Goal: Task Accomplishment & Management: Use online tool/utility

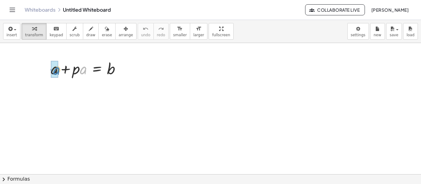
drag, startPoint x: 85, startPoint y: 71, endPoint x: 58, endPoint y: 72, distance: 26.8
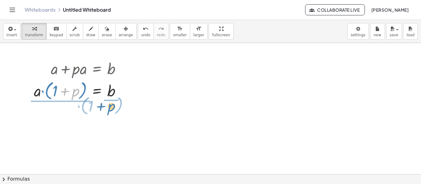
drag, startPoint x: 66, startPoint y: 92, endPoint x: 102, endPoint y: 107, distance: 39.1
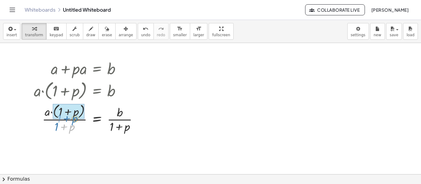
drag, startPoint x: 65, startPoint y: 125, endPoint x: 68, endPoint y: 116, distance: 9.1
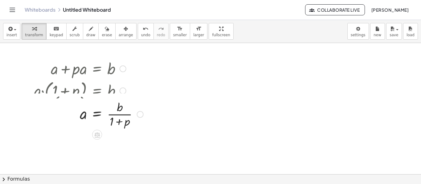
drag, startPoint x: 139, startPoint y: 150, endPoint x: 136, endPoint y: 112, distance: 37.7
click at [97, 115] on div "a = b · · ( + 1 + p )" at bounding box center [97, 115] width 0 height 0
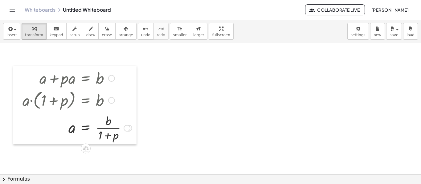
drag, startPoint x: 30, startPoint y: 68, endPoint x: 19, endPoint y: 78, distance: 14.9
click at [19, 78] on div at bounding box center [17, 105] width 9 height 79
drag, startPoint x: 125, startPoint y: 124, endPoint x: 118, endPoint y: 130, distance: 9.4
click at [118, 130] on div at bounding box center [76, 127] width 115 height 31
drag, startPoint x: 127, startPoint y: 128, endPoint x: 201, endPoint y: 68, distance: 96.1
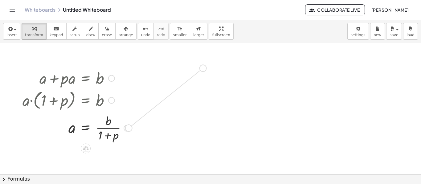
click at [201, 68] on div "+ a + · p · a = b · a · ( + 1 + p ) = b · a · ( + 1 + p ) · ( + 1 + p ) = · b ·…" at bounding box center [210, 174] width 421 height 263
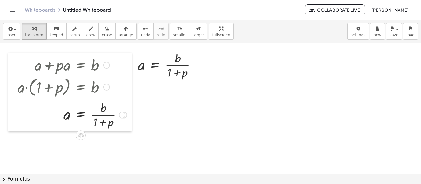
drag, startPoint x: 19, startPoint y: 86, endPoint x: 14, endPoint y: 72, distance: 14.1
click at [14, 72] on div at bounding box center [12, 92] width 9 height 79
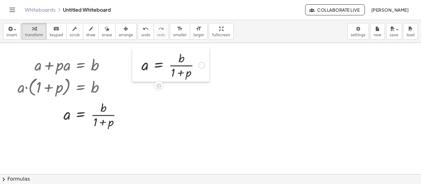
drag, startPoint x: 134, startPoint y: 75, endPoint x: 138, endPoint y: 75, distance: 3.7
click at [138, 75] on div at bounding box center [136, 65] width 9 height 34
click at [156, 87] on icon at bounding box center [158, 86] width 6 height 6
click at [160, 87] on span "×" at bounding box center [159, 86] width 4 height 9
click at [226, 58] on div at bounding box center [210, 174] width 421 height 263
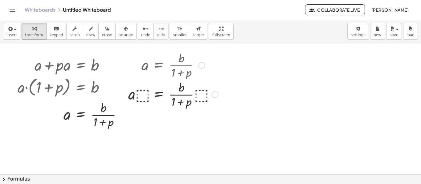
drag, startPoint x: 214, startPoint y: 66, endPoint x: 216, endPoint y: 98, distance: 32.1
click at [159, 95] on div "a = · b · ( + 1 + p ) · · ⬚ · · ⬚" at bounding box center [159, 95] width 0 height 0
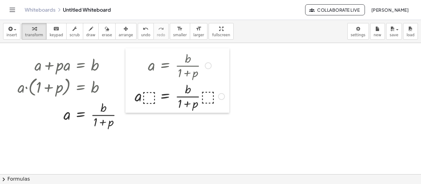
drag, startPoint x: 125, startPoint y: 99, endPoint x: 131, endPoint y: 100, distance: 6.5
click at [131, 100] on div at bounding box center [129, 80] width 9 height 65
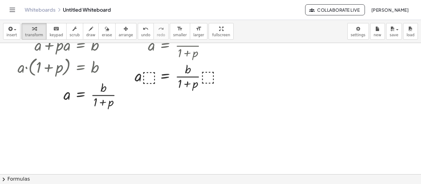
scroll to position [31, 0]
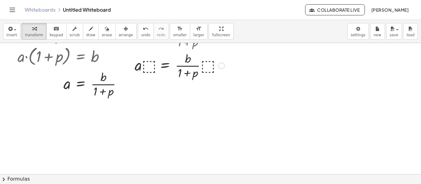
click at [148, 67] on div at bounding box center [180, 65] width 96 height 31
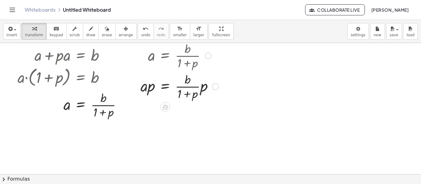
scroll to position [0, 0]
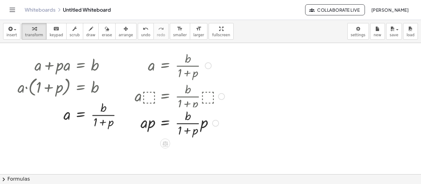
drag, startPoint x: 214, startPoint y: 99, endPoint x: 216, endPoint y: 128, distance: 29.3
click at [165, 124] on div "a = · b · ( + 1 + p ) · · · · p p" at bounding box center [165, 124] width 0 height 0
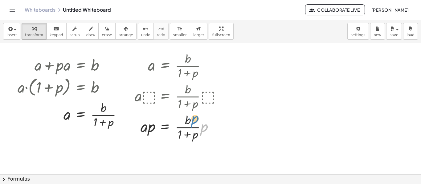
drag, startPoint x: 204, startPoint y: 130, endPoint x: 194, endPoint y: 121, distance: 12.4
click at [194, 121] on div at bounding box center [180, 126] width 96 height 31
drag, startPoint x: 205, startPoint y: 129, endPoint x: 192, endPoint y: 123, distance: 14.7
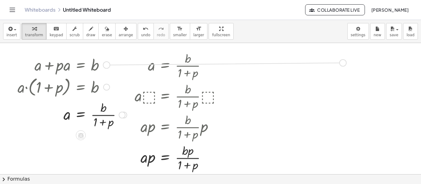
drag, startPoint x: 106, startPoint y: 66, endPoint x: 343, endPoint y: 64, distance: 236.5
click at [343, 64] on div "+ a + · p · a = b · a · ( + 1 + p ) = b · a · ( + 1 + p ) · ( + 1 + p ) = · b ·…" at bounding box center [210, 174] width 421 height 263
drag, startPoint x: 263, startPoint y: 66, endPoint x: 250, endPoint y: 67, distance: 13.3
click at [250, 67] on div at bounding box center [247, 61] width 9 height 24
drag, startPoint x: 254, startPoint y: 66, endPoint x: 314, endPoint y: 70, distance: 59.3
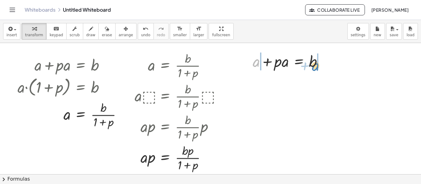
click at [314, 70] on div at bounding box center [289, 61] width 81 height 21
click at [245, 61] on div at bounding box center [290, 61] width 124 height 21
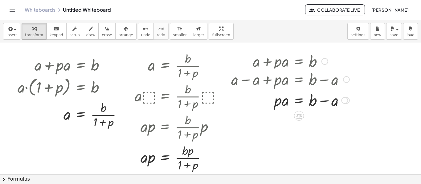
drag, startPoint x: 342, startPoint y: 62, endPoint x: 344, endPoint y: 83, distance: 20.7
click at [299, 80] on div "+ a − a + · p · a = + b − a" at bounding box center [299, 80] width 0 height 0
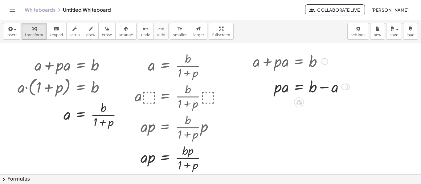
drag, startPoint x: 347, startPoint y: 107, endPoint x: 346, endPoint y: 87, distance: 19.1
click at [299, 87] on div "· p · a = b + − a" at bounding box center [299, 87] width 0 height 0
click at [343, 84] on div at bounding box center [344, 82] width 7 height 7
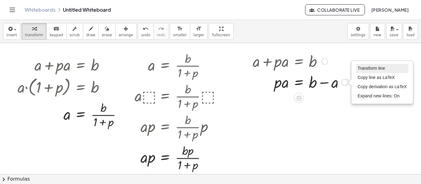
click at [383, 68] on span "Transform line" at bounding box center [370, 68] width 27 height 5
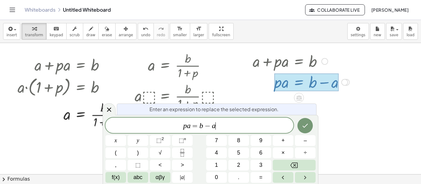
click at [240, 128] on span "p a = b − a ​" at bounding box center [199, 126] width 188 height 9
click at [138, 165] on span "⬚" at bounding box center [137, 165] width 5 height 8
click at [306, 126] on icon "Done" at bounding box center [304, 125] width 7 height 7
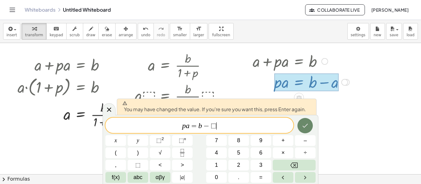
click at [303, 128] on icon "Done" at bounding box center [304, 125] width 7 height 7
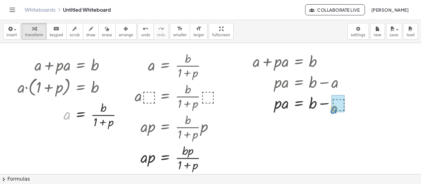
drag, startPoint x: 68, startPoint y: 119, endPoint x: 335, endPoint y: 113, distance: 266.5
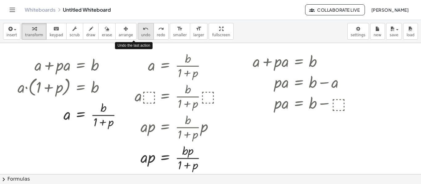
click at [141, 32] on div "undo" at bounding box center [145, 28] width 9 height 7
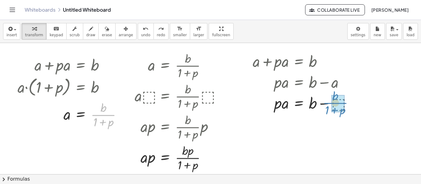
drag, startPoint x: 105, startPoint y: 116, endPoint x: 344, endPoint y: 106, distance: 238.9
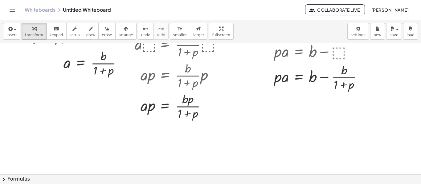
scroll to position [62, 0]
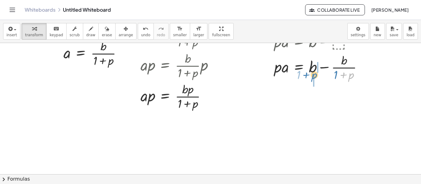
drag, startPoint x: 342, startPoint y: 75, endPoint x: 305, endPoint y: 75, distance: 37.3
click at [305, 75] on div at bounding box center [309, 67] width 121 height 31
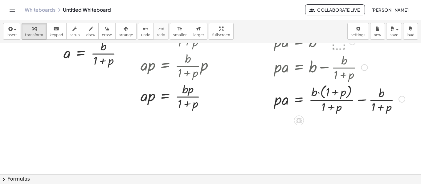
click at [362, 100] on div at bounding box center [328, 99] width 158 height 33
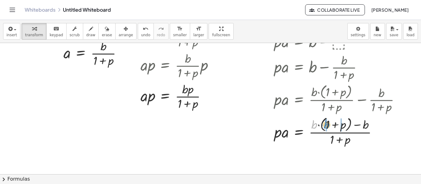
drag, startPoint x: 315, startPoint y: 126, endPoint x: 327, endPoint y: 126, distance: 12.3
click at [327, 126] on div at bounding box center [328, 131] width 158 height 33
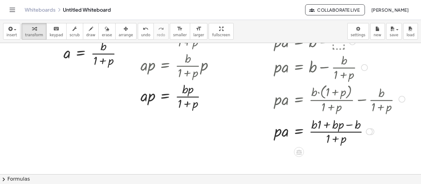
click at [320, 128] on div at bounding box center [328, 131] width 158 height 31
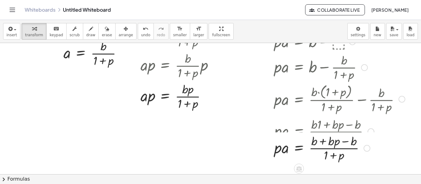
drag, startPoint x: 366, startPoint y: 132, endPoint x: 369, endPoint y: 151, distance: 19.0
click at [299, 149] on div "· p · a = b + p · ( + 1 + p ) · ( + − ) b · b ·" at bounding box center [299, 149] width 0 height 0
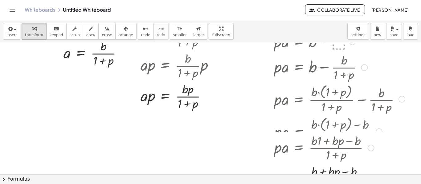
drag, startPoint x: 371, startPoint y: 133, endPoint x: 372, endPoint y: 152, distance: 19.1
click at [299, 148] on div "· p · a = · ( + · b · 1 + · b · p − b ) · ( + 1 + p )" at bounding box center [299, 148] width 0 height 0
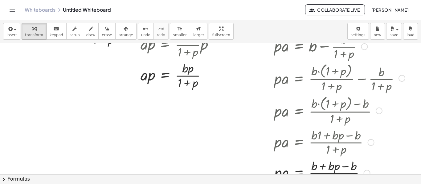
scroll to position [92, 0]
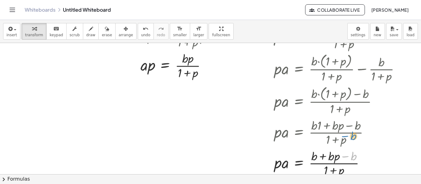
drag, startPoint x: 363, startPoint y: 165, endPoint x: 365, endPoint y: 149, distance: 15.5
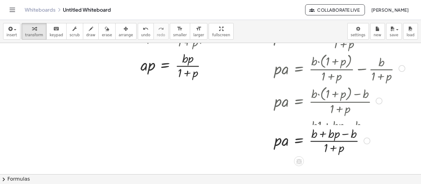
drag, startPoint x: 367, startPoint y: 164, endPoint x: 367, endPoint y: 139, distance: 24.7
click at [367, 139] on div at bounding box center [366, 141] width 7 height 7
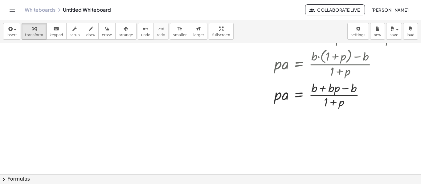
scroll to position [132, 0]
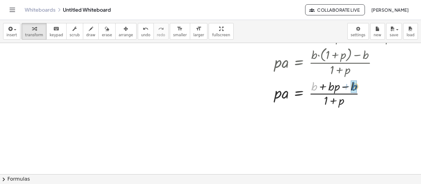
drag, startPoint x: 315, startPoint y: 90, endPoint x: 355, endPoint y: 89, distance: 40.0
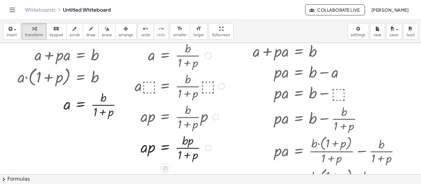
scroll to position [0, 0]
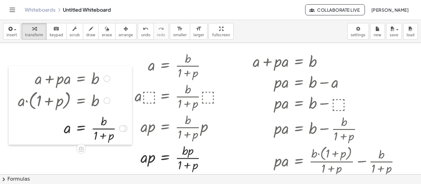
drag, startPoint x: 10, startPoint y: 67, endPoint x: 11, endPoint y: 80, distance: 13.6
click at [11, 80] on div at bounding box center [13, 105] width 9 height 79
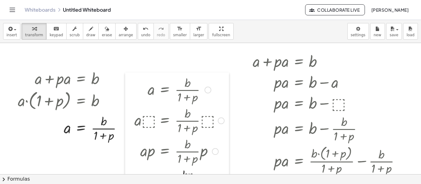
drag, startPoint x: 133, startPoint y: 73, endPoint x: 132, endPoint y: 98, distance: 24.3
click at [132, 98] on div at bounding box center [129, 136] width 9 height 127
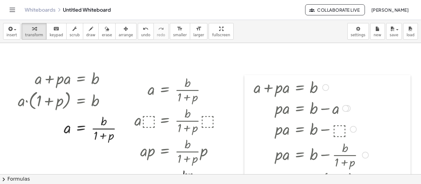
drag, startPoint x: 246, startPoint y: 67, endPoint x: 247, endPoint y: 93, distance: 26.2
click at [247, 93] on div at bounding box center [248, 187] width 9 height 224
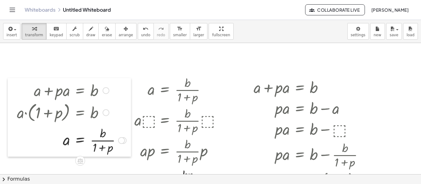
drag, startPoint x: 13, startPoint y: 103, endPoint x: 12, endPoint y: 115, distance: 12.0
click at [12, 115] on div at bounding box center [12, 117] width 9 height 79
click at [13, 33] on span "insert" at bounding box center [11, 35] width 10 height 4
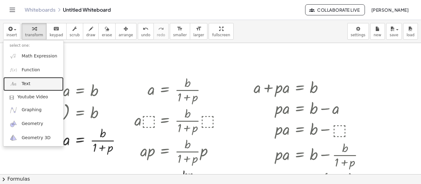
click at [38, 83] on link "Text" at bounding box center [33, 84] width 60 height 14
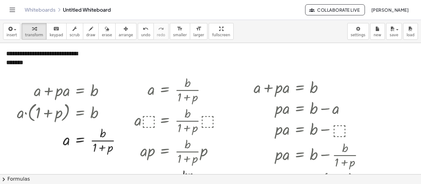
click at [96, 60] on div at bounding box center [210, 174] width 421 height 263
drag, startPoint x: 25, startPoint y: 53, endPoint x: 16, endPoint y: 78, distance: 27.3
click at [16, 78] on div at bounding box center [12, 117] width 9 height 79
drag, startPoint x: 32, startPoint y: 63, endPoint x: 9, endPoint y: 81, distance: 29.4
click at [9, 81] on div at bounding box center [12, 117] width 9 height 79
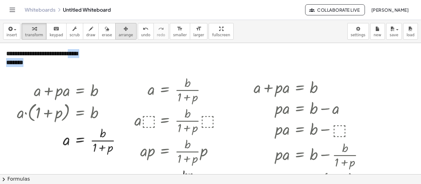
click at [118, 39] on button "arrange" at bounding box center [125, 31] width 21 height 17
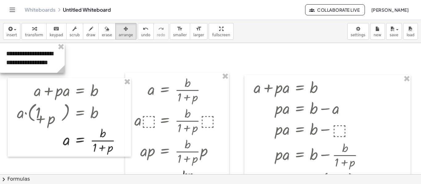
drag, startPoint x: 92, startPoint y: 71, endPoint x: 65, endPoint y: 71, distance: 27.7
click at [65, 71] on icon at bounding box center [61, 69] width 8 height 8
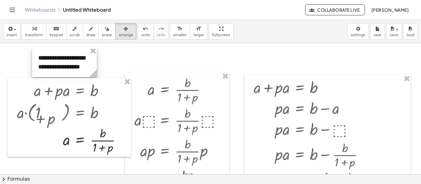
drag, startPoint x: 7, startPoint y: 72, endPoint x: 39, endPoint y: 76, distance: 32.3
click at [39, 76] on div at bounding box center [64, 62] width 65 height 30
click at [30, 33] on span "transform" at bounding box center [34, 35] width 18 height 4
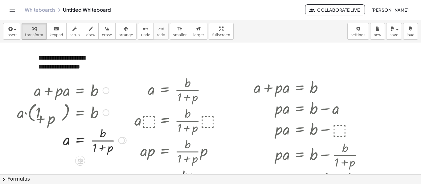
drag, startPoint x: 41, startPoint y: 120, endPoint x: 50, endPoint y: 112, distance: 12.0
click at [50, 112] on div at bounding box center [71, 112] width 115 height 23
click at [119, 36] on span "arrange" at bounding box center [126, 35] width 14 height 4
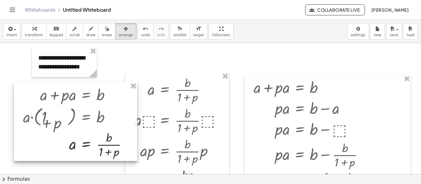
drag, startPoint x: 28, startPoint y: 95, endPoint x: 34, endPoint y: 100, distance: 7.5
click at [34, 100] on div at bounding box center [75, 122] width 123 height 79
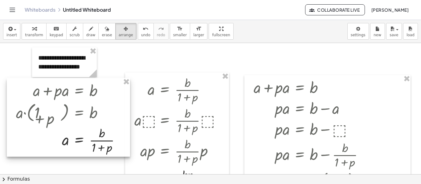
drag, startPoint x: 29, startPoint y: 99, endPoint x: 23, endPoint y: 96, distance: 6.8
click at [23, 96] on div at bounding box center [68, 117] width 123 height 79
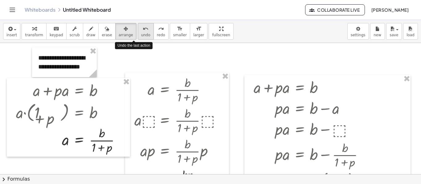
click at [143, 30] on icon "undo" at bounding box center [146, 28] width 6 height 7
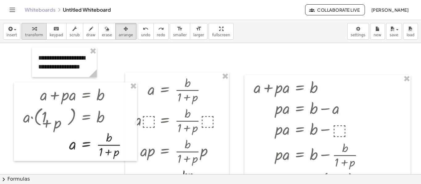
click at [33, 37] on span "transform" at bounding box center [34, 35] width 18 height 4
click at [111, 118] on div at bounding box center [112, 117] width 7 height 7
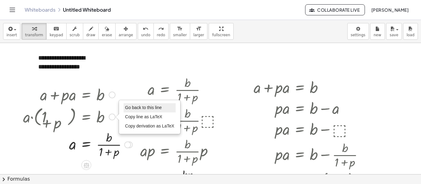
click at [132, 110] on span "Go back to this line" at bounding box center [143, 107] width 37 height 5
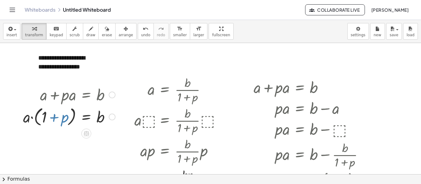
click at [115, 87] on div at bounding box center [69, 94] width 98 height 21
click at [54, 117] on div at bounding box center [69, 116] width 98 height 23
click at [55, 123] on div at bounding box center [69, 116] width 98 height 23
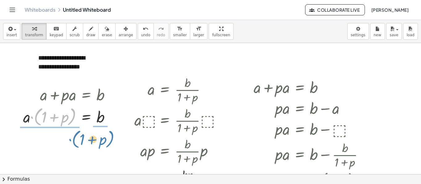
drag, startPoint x: 72, startPoint y: 121, endPoint x: 110, endPoint y: 144, distance: 44.1
click at [110, 144] on div "**********" at bounding box center [210, 174] width 421 height 263
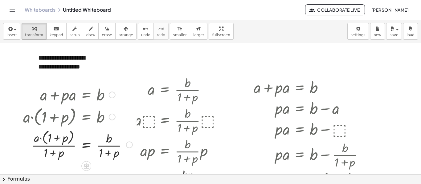
drag, startPoint x: 129, startPoint y: 117, endPoint x: 128, endPoint y: 149, distance: 31.4
click at [86, 145] on div "· a = b · ( + 1 + p ) · ( + 1 + p ) · · ( + 1 + p ) Go back to this line Copy l…" at bounding box center [86, 145] width 0 height 0
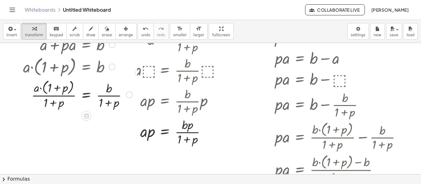
scroll to position [62, 0]
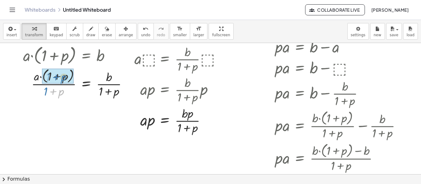
drag, startPoint x: 54, startPoint y: 93, endPoint x: 56, endPoint y: 78, distance: 15.0
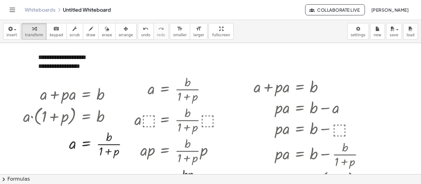
scroll to position [0, 0]
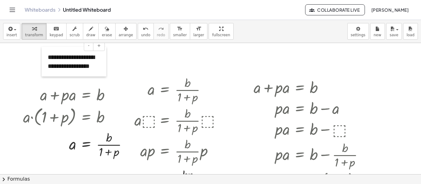
drag, startPoint x: 35, startPoint y: 67, endPoint x: 45, endPoint y: 67, distance: 9.6
click at [45, 67] on div at bounding box center [45, 62] width 6 height 30
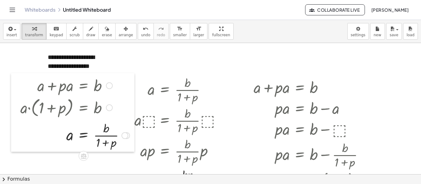
drag, startPoint x: 16, startPoint y: 97, endPoint x: 14, endPoint y: 88, distance: 9.6
click at [14, 88] on div at bounding box center [15, 112] width 9 height 79
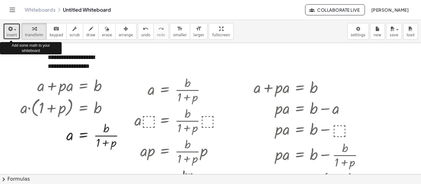
click at [10, 35] on span "insert" at bounding box center [11, 35] width 10 height 4
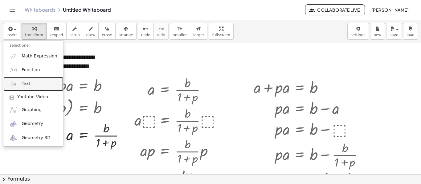
click at [29, 84] on link "Text" at bounding box center [33, 84] width 60 height 14
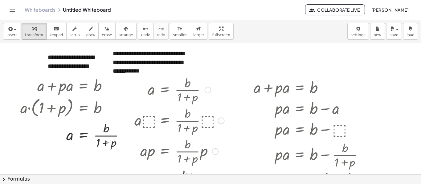
click at [220, 79] on div at bounding box center [179, 89] width 96 height 31
drag, startPoint x: 111, startPoint y: 68, endPoint x: 123, endPoint y: 64, distance: 13.2
click at [123, 64] on div at bounding box center [122, 62] width 6 height 39
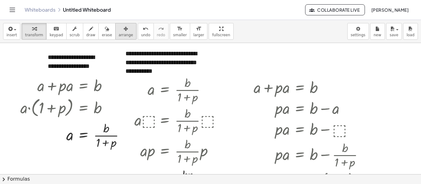
click at [119, 33] on span "arrange" at bounding box center [126, 35] width 14 height 4
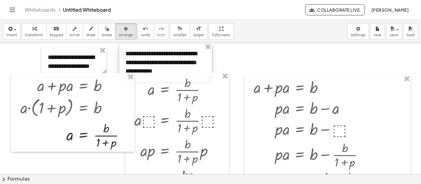
click at [174, 67] on div at bounding box center [165, 62] width 92 height 39
click at [155, 50] on div at bounding box center [167, 62] width 92 height 39
click at [157, 80] on div at bounding box center [177, 136] width 104 height 127
click at [160, 63] on div at bounding box center [167, 62] width 92 height 39
drag, startPoint x: 164, startPoint y: 69, endPoint x: 165, endPoint y: 64, distance: 5.4
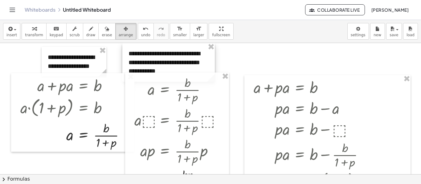
click at [165, 64] on div at bounding box center [168, 62] width 92 height 39
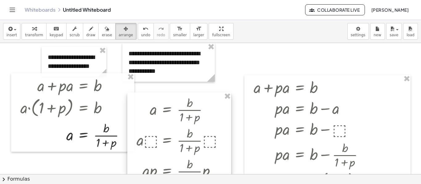
drag, startPoint x: 170, startPoint y: 81, endPoint x: 172, endPoint y: 101, distance: 20.1
click at [172, 101] on div at bounding box center [179, 156] width 104 height 127
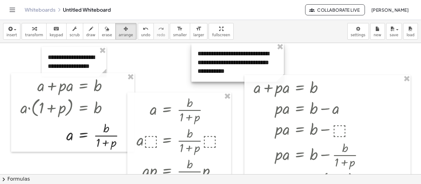
drag, startPoint x: 173, startPoint y: 75, endPoint x: 242, endPoint y: 71, distance: 69.1
click at [242, 71] on div at bounding box center [237, 62] width 92 height 39
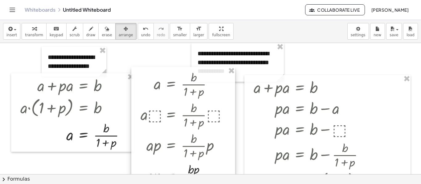
drag, startPoint x: 168, startPoint y: 99, endPoint x: 171, endPoint y: 76, distance: 23.3
click at [171, 76] on div at bounding box center [183, 130] width 104 height 127
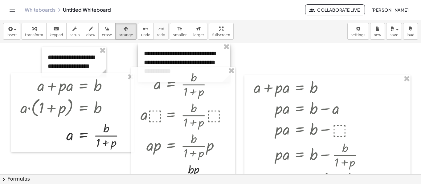
drag, startPoint x: 195, startPoint y: 58, endPoint x: 141, endPoint y: 51, distance: 54.0
click at [141, 51] on div at bounding box center [184, 62] width 92 height 39
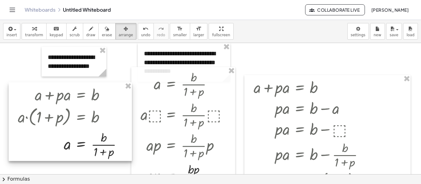
drag, startPoint x: 115, startPoint y: 90, endPoint x: 112, endPoint y: 99, distance: 9.6
click at [112, 99] on div at bounding box center [70, 122] width 123 height 79
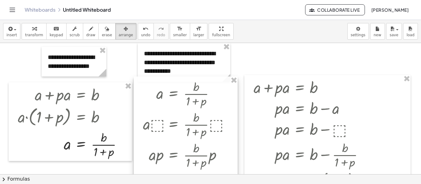
drag, startPoint x: 137, startPoint y: 100, endPoint x: 140, endPoint y: 110, distance: 9.9
click at [140, 110] on div at bounding box center [186, 140] width 104 height 127
click at [29, 33] on span "transform" at bounding box center [34, 35] width 18 height 4
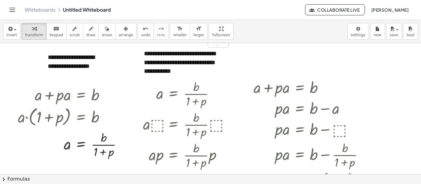
click at [204, 53] on div "**********" at bounding box center [184, 62] width 92 height 39
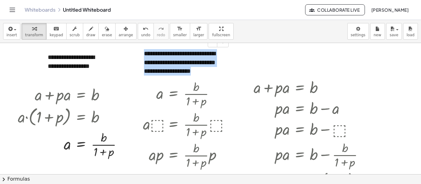
drag, startPoint x: 227, startPoint y: 71, endPoint x: 143, endPoint y: 52, distance: 86.5
click at [143, 52] on div "**********" at bounding box center [184, 62] width 92 height 39
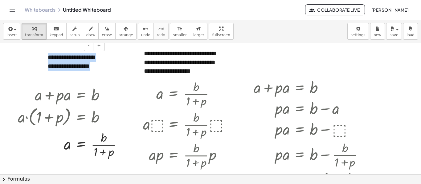
drag, startPoint x: 100, startPoint y: 70, endPoint x: 43, endPoint y: 51, distance: 60.3
click at [43, 51] on div "**********" at bounding box center [74, 62] width 65 height 30
click at [220, 72] on div "**********" at bounding box center [184, 62] width 92 height 39
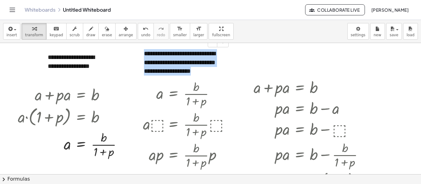
drag, startPoint x: 227, startPoint y: 71, endPoint x: 140, endPoint y: 50, distance: 89.5
click at [140, 50] on div "**********" at bounding box center [184, 62] width 92 height 39
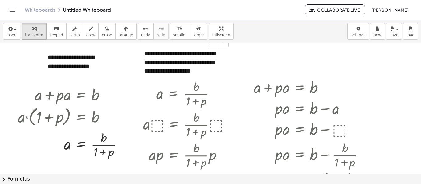
drag, startPoint x: 160, startPoint y: 59, endPoint x: 132, endPoint y: 3, distance: 62.4
click at [132, 3] on div "Whiteboards Untitled Whiteboard Collaborate Live [PERSON_NAME]" at bounding box center [210, 10] width 406 height 20
drag, startPoint x: 73, startPoint y: 57, endPoint x: 147, endPoint y: 2, distance: 92.0
click at [147, 2] on div "Whiteboards Untitled Whiteboard Collaborate Live [PERSON_NAME]" at bounding box center [210, 10] width 406 height 20
click at [381, 75] on div at bounding box center [210, 174] width 421 height 263
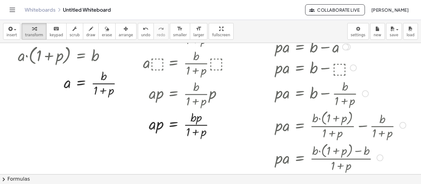
scroll to position [31, 0]
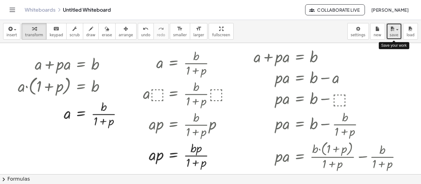
click at [394, 32] on icon "button" at bounding box center [392, 28] width 6 height 7
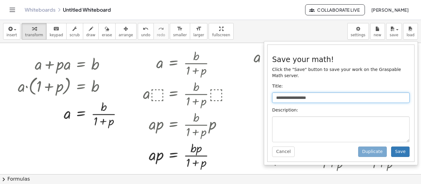
click at [327, 93] on input "**********" at bounding box center [340, 98] width 137 height 10
drag, startPoint x: 327, startPoint y: 92, endPoint x: 256, endPoint y: 87, distance: 71.0
click at [256, 87] on div "**********" at bounding box center [210, 102] width 421 height 164
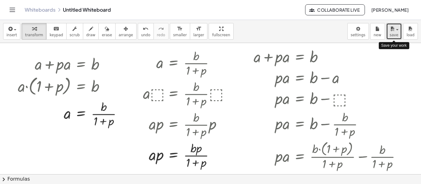
click at [396, 38] on button "save" at bounding box center [394, 31] width 16 height 17
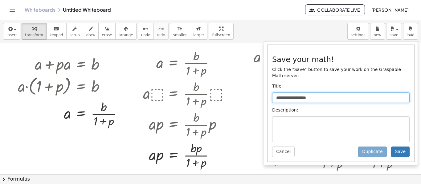
click at [322, 93] on input "**********" at bounding box center [340, 98] width 137 height 10
drag, startPoint x: 316, startPoint y: 91, endPoint x: 253, endPoint y: 91, distance: 62.5
click at [253, 91] on div "**********" at bounding box center [210, 102] width 421 height 164
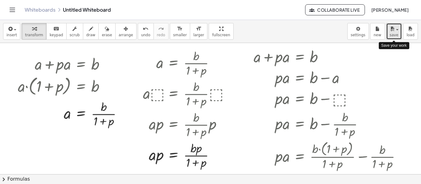
click at [395, 32] on icon "button" at bounding box center [392, 28] width 6 height 7
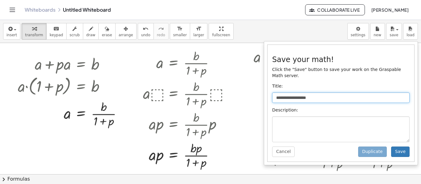
click at [332, 94] on input "**********" at bounding box center [340, 98] width 137 height 10
type input "**********"
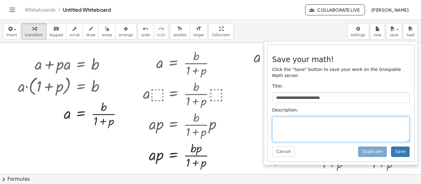
click at [334, 118] on textarea at bounding box center [340, 130] width 137 height 26
click at [294, 117] on textarea "**********" at bounding box center [340, 130] width 137 height 26
type textarea "**********"
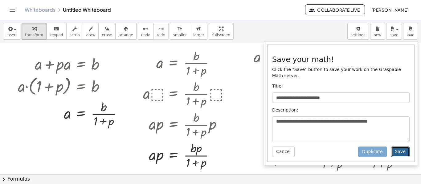
click at [404, 147] on button "Save" at bounding box center [400, 152] width 18 height 10
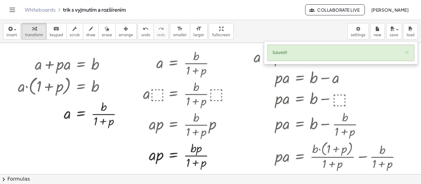
click at [245, 29] on div "insert select one: Math Expression Function Text Youtube Video Graphing Geometr…" at bounding box center [210, 31] width 421 height 23
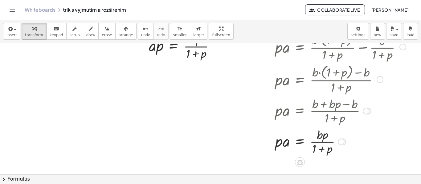
scroll to position [168, 0]
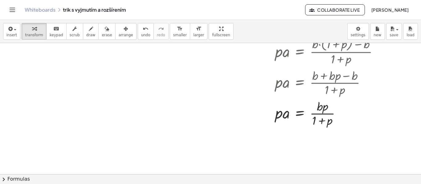
click at [28, 81] on div at bounding box center [210, 72] width 421 height 395
click at [25, 82] on div at bounding box center [210, 72] width 421 height 395
click at [36, 120] on div at bounding box center [210, 72] width 421 height 395
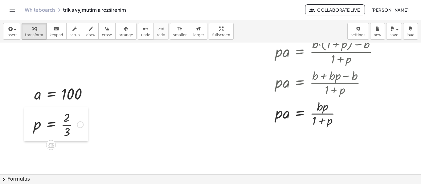
drag, startPoint x: 44, startPoint y: 144, endPoint x: 32, endPoint y: 132, distance: 17.0
click at [32, 132] on div at bounding box center [28, 124] width 9 height 34
click at [90, 94] on div at bounding box center [90, 94] width 7 height 7
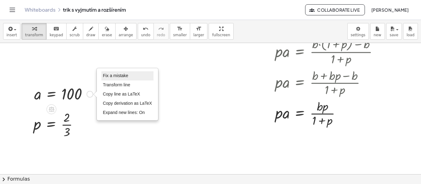
click at [115, 76] on span "Fix a mistake" at bounding box center [115, 75] width 25 height 5
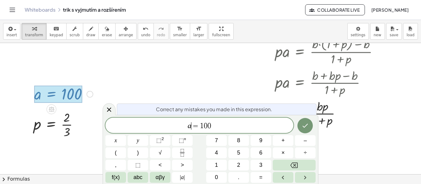
click at [191, 126] on span "=" at bounding box center [195, 126] width 9 height 7
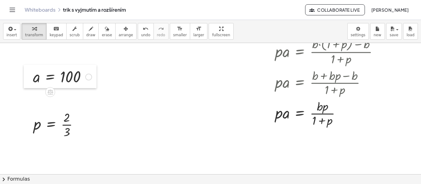
drag, startPoint x: 30, startPoint y: 98, endPoint x: 29, endPoint y: 81, distance: 17.3
click at [29, 81] on div at bounding box center [28, 76] width 9 height 23
click at [78, 98] on div at bounding box center [210, 72] width 421 height 395
click at [88, 114] on div at bounding box center [113, 110] width 59 height 21
drag, startPoint x: 86, startPoint y: 114, endPoint x: 92, endPoint y: 81, distance: 33.8
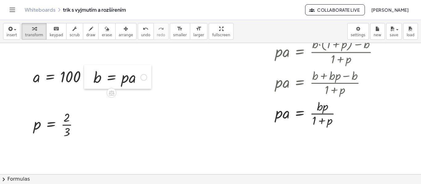
click at [92, 81] on div at bounding box center [88, 77] width 9 height 24
click at [30, 81] on div at bounding box center [28, 76] width 9 height 23
click at [89, 77] on div "Fix a mistake Transform line Copy line as LaTeX Copy derivation as LaTeX Expand…" at bounding box center [88, 77] width 7 height 7
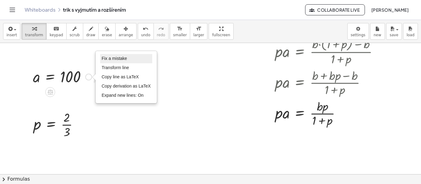
click at [114, 60] on span "Fix a mistake" at bounding box center [114, 58] width 25 height 5
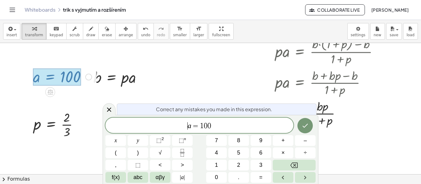
click at [185, 129] on span "​ a = 1 0 0" at bounding box center [199, 126] width 188 height 9
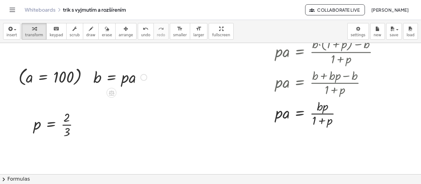
click at [112, 82] on div at bounding box center [119, 77] width 59 height 21
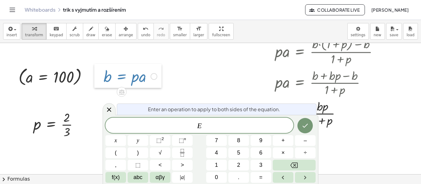
drag, startPoint x: 92, startPoint y: 83, endPoint x: 103, endPoint y: 82, distance: 10.2
click at [103, 82] on div at bounding box center [98, 76] width 9 height 24
click at [110, 112] on icon at bounding box center [108, 109] width 7 height 7
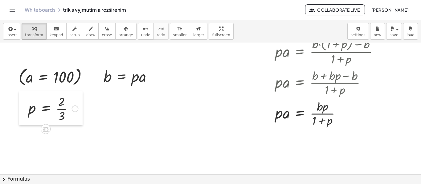
drag, startPoint x: 31, startPoint y: 129, endPoint x: 26, endPoint y: 113, distance: 16.8
click at [26, 113] on div at bounding box center [23, 108] width 9 height 34
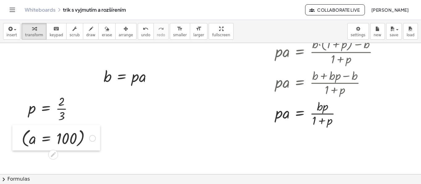
drag, startPoint x: 14, startPoint y: 83, endPoint x: 18, endPoint y: 145, distance: 61.7
click at [18, 145] on div at bounding box center [16, 138] width 9 height 26
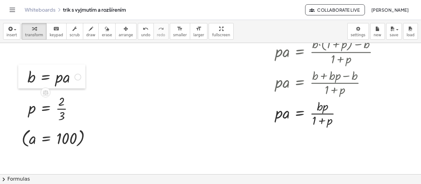
drag, startPoint x: 100, startPoint y: 79, endPoint x: 24, endPoint y: 80, distance: 76.1
click at [24, 80] on div at bounding box center [22, 77] width 9 height 24
drag, startPoint x: 27, startPoint y: 109, endPoint x: 27, endPoint y: 105, distance: 4.6
click at [27, 105] on div at bounding box center [23, 104] width 9 height 34
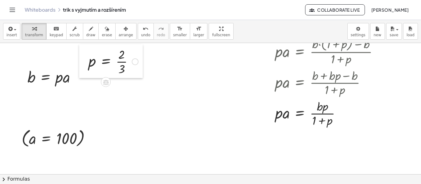
drag, startPoint x: 27, startPoint y: 107, endPoint x: 87, endPoint y: 64, distance: 73.3
click at [87, 64] on div at bounding box center [83, 61] width 9 height 34
drag, startPoint x: 26, startPoint y: 80, endPoint x: 27, endPoint y: 101, distance: 21.0
click at [27, 101] on div at bounding box center [23, 98] width 9 height 24
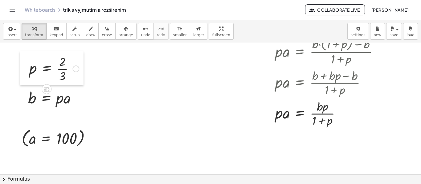
drag, startPoint x: 87, startPoint y: 66, endPoint x: 28, endPoint y: 73, distance: 59.6
click at [28, 73] on div at bounding box center [24, 68] width 9 height 34
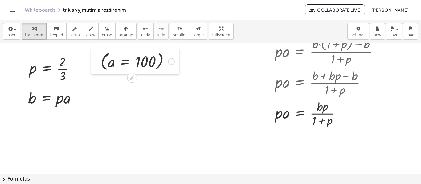
drag, startPoint x: 19, startPoint y: 139, endPoint x: 74, endPoint y: 79, distance: 81.5
click at [98, 63] on div at bounding box center [95, 61] width 9 height 26
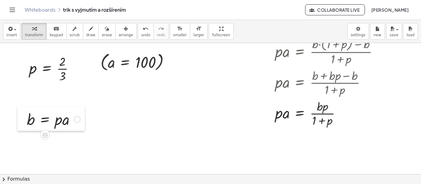
drag, startPoint x: 25, startPoint y: 96, endPoint x: 23, endPoint y: 118, distance: 21.6
click at [23, 118] on div at bounding box center [22, 119] width 9 height 24
drag, startPoint x: 26, startPoint y: 76, endPoint x: 26, endPoint y: 99, distance: 22.5
click at [26, 99] on div at bounding box center [24, 91] width 9 height 34
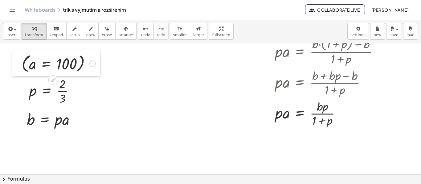
drag, startPoint x: 100, startPoint y: 67, endPoint x: 21, endPoint y: 68, distance: 78.9
click at [21, 68] on div at bounding box center [16, 64] width 9 height 26
drag, startPoint x: 32, startPoint y: 92, endPoint x: 59, endPoint y: 125, distance: 42.5
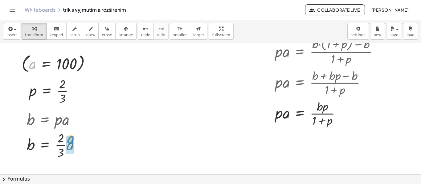
drag, startPoint x: 33, startPoint y: 68, endPoint x: 71, endPoint y: 143, distance: 84.0
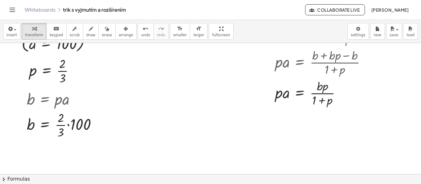
scroll to position [199, 0]
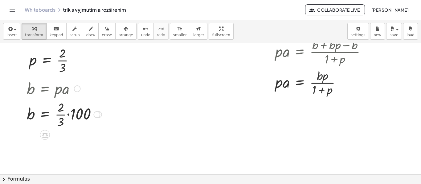
click at [68, 115] on div at bounding box center [64, 114] width 81 height 31
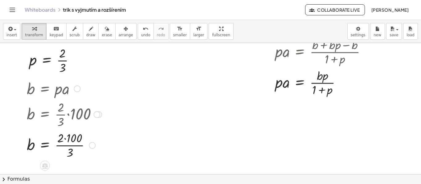
click at [65, 139] on div at bounding box center [64, 145] width 81 height 31
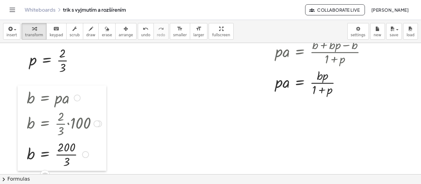
drag, startPoint x: 24, startPoint y: 90, endPoint x: 24, endPoint y: 99, distance: 9.2
click at [24, 99] on div at bounding box center [22, 129] width 9 height 86
click at [391, 34] on span "save" at bounding box center [393, 35] width 9 height 4
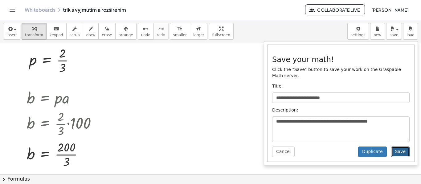
click at [402, 147] on button "Save" at bounding box center [400, 152] width 18 height 10
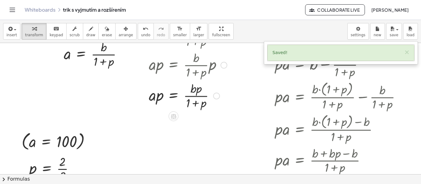
scroll to position [92, 0]
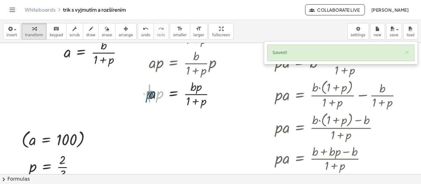
drag, startPoint x: 159, startPoint y: 98, endPoint x: 149, endPoint y: 98, distance: 10.2
drag, startPoint x: 217, startPoint y: 126, endPoint x: 216, endPoint y: 89, distance: 37.0
click at [173, 91] on div "a = · b · ( + 1 + p ) · · · p p" at bounding box center [173, 91] width 0 height 0
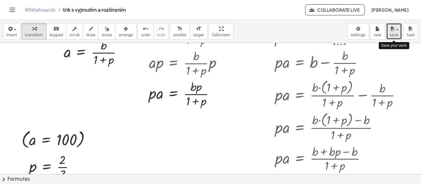
click at [392, 34] on span "save" at bounding box center [393, 35] width 9 height 4
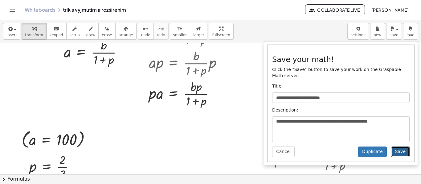
click at [400, 148] on button "Save" at bounding box center [400, 152] width 18 height 10
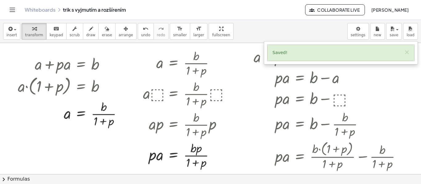
scroll to position [0, 0]
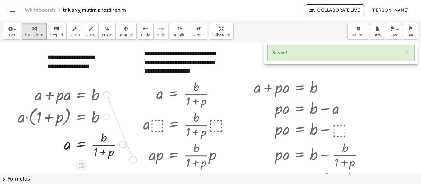
drag, startPoint x: 106, startPoint y: 96, endPoint x: 132, endPoint y: 164, distance: 72.3
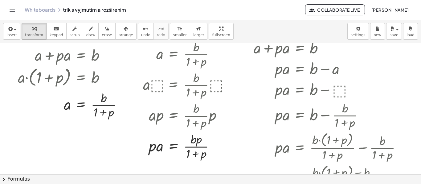
scroll to position [31, 0]
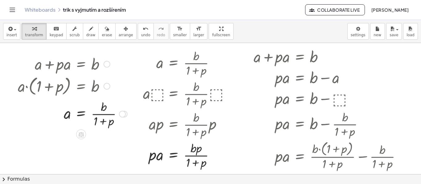
drag, startPoint x: 108, startPoint y: 66, endPoint x: 111, endPoint y: 110, distance: 44.4
click at [81, 64] on div "+ a + · p · a = b · a · ( + 1 + p ) = b · a · ( + 1 + p ) · ( + 1 + p ) = · b ·…" at bounding box center [81, 64] width 0 height 0
drag, startPoint x: 110, startPoint y: 134, endPoint x: 109, endPoint y: 139, distance: 5.0
drag, startPoint x: 107, startPoint y: 63, endPoint x: 116, endPoint y: 152, distance: 89.1
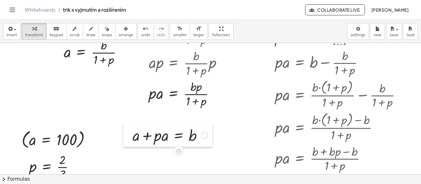
drag, startPoint x: 35, startPoint y: 91, endPoint x: 129, endPoint y: 140, distance: 106.1
click at [129, 140] on div at bounding box center [127, 135] width 9 height 24
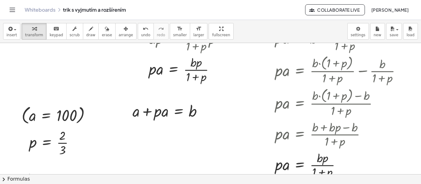
scroll to position [154, 0]
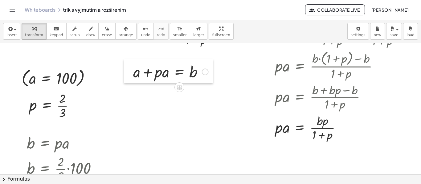
click at [131, 75] on div at bounding box center [128, 71] width 9 height 24
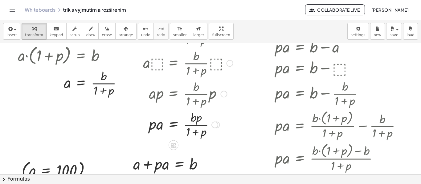
scroll to position [92, 0]
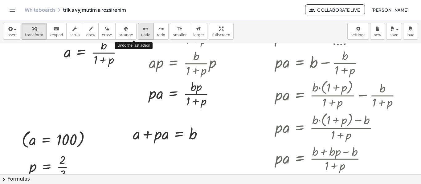
click at [138, 39] on button "undo undo" at bounding box center [146, 31] width 16 height 17
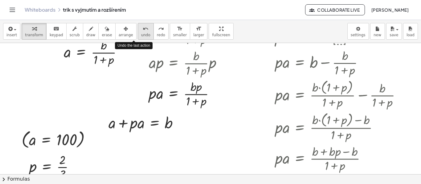
click at [138, 39] on button "undo undo" at bounding box center [146, 31] width 16 height 17
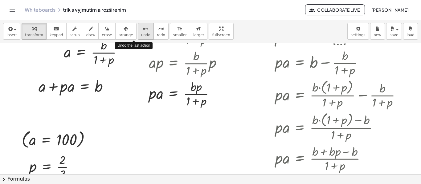
click at [138, 39] on button "undo undo" at bounding box center [146, 31] width 16 height 17
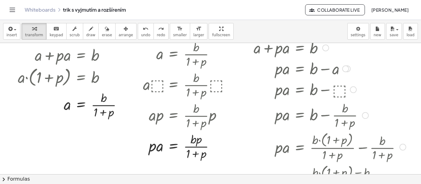
scroll to position [31, 0]
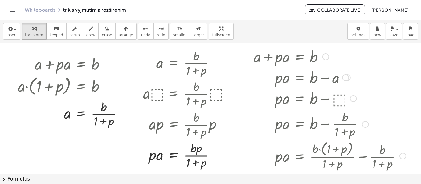
drag, startPoint x: 345, startPoint y: 79, endPoint x: 338, endPoint y: 84, distance: 8.3
click at [300, 78] on div "· p · a = + b − a" at bounding box center [300, 78] width 0 height 0
click at [326, 97] on div at bounding box center [329, 98] width 158 height 21
drag, startPoint x: 345, startPoint y: 78, endPoint x: 113, endPoint y: 152, distance: 243.2
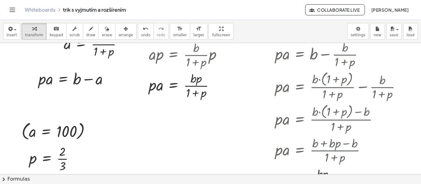
scroll to position [123, 0]
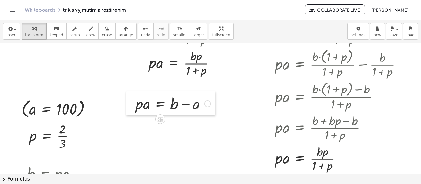
drag, startPoint x: 34, startPoint y: 60, endPoint x: 131, endPoint y: 107, distance: 108.0
click at [131, 107] on div at bounding box center [130, 103] width 9 height 24
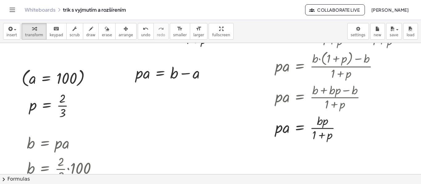
scroll to position [185, 0]
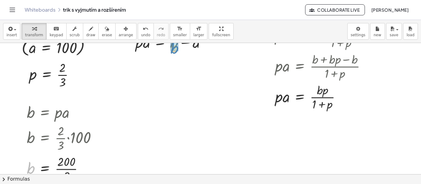
drag, startPoint x: 29, startPoint y: 170, endPoint x: 172, endPoint y: 50, distance: 187.4
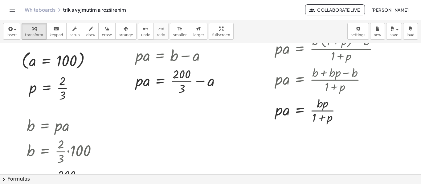
scroll to position [154, 0]
